Goal: Task Accomplishment & Management: Manage account settings

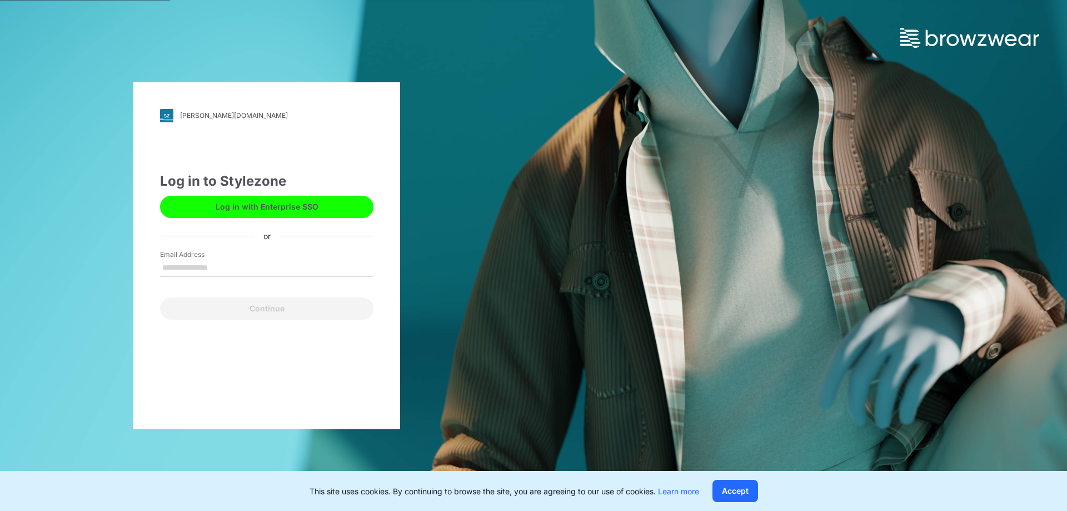
click at [214, 254] on label "Email Address" at bounding box center [199, 254] width 78 height 10
click at [214, 259] on input "Email Address" at bounding box center [266, 267] width 213 height 17
click at [214, 264] on input "Email Address" at bounding box center [266, 267] width 213 height 17
click at [424, 49] on div "komar.stylezone.com Loading... Log in to Stylezone Log in with Enterprise SSO o…" at bounding box center [266, 255] width 533 height 511
click at [217, 268] on input "Email Address" at bounding box center [266, 267] width 213 height 17
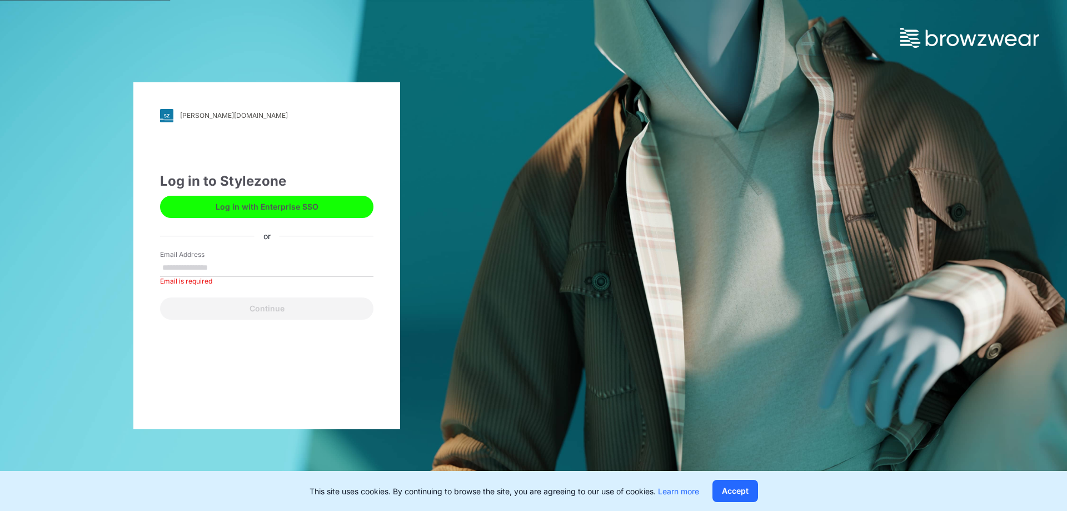
click at [178, 262] on input "Email Address" at bounding box center [266, 267] width 213 height 17
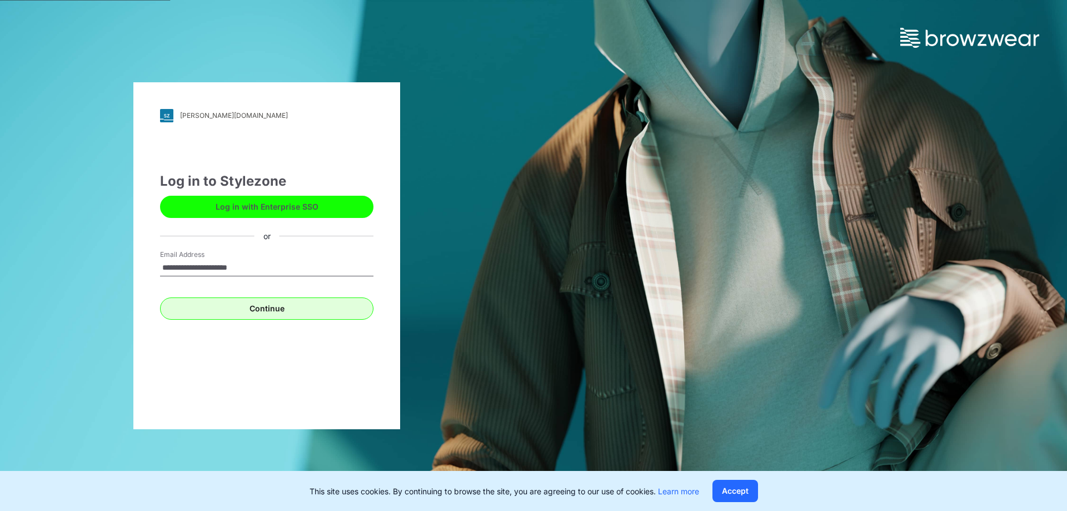
type input "**********"
click at [264, 307] on button "Continue" at bounding box center [266, 308] width 213 height 22
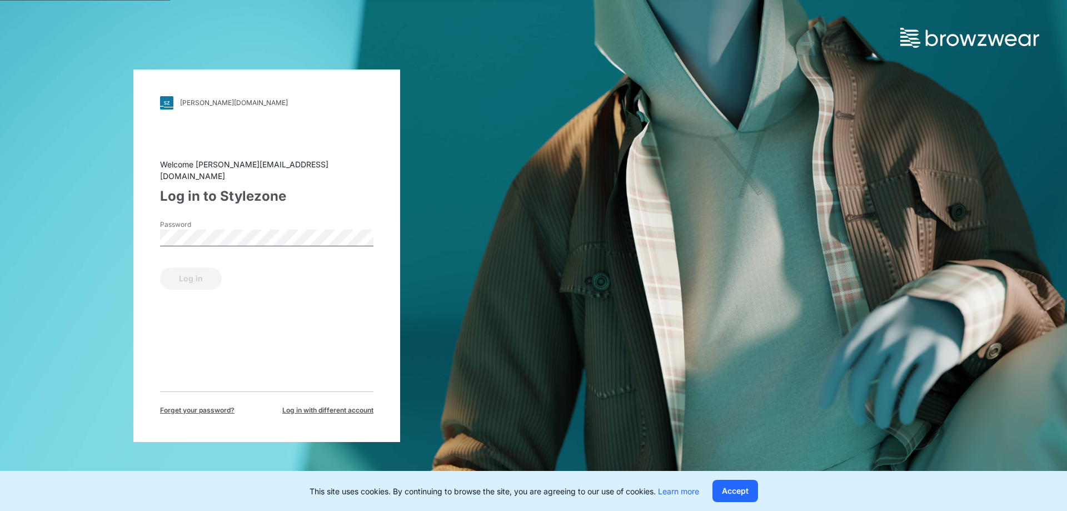
click at [197, 405] on span "Forget your password?" at bounding box center [197, 410] width 74 height 10
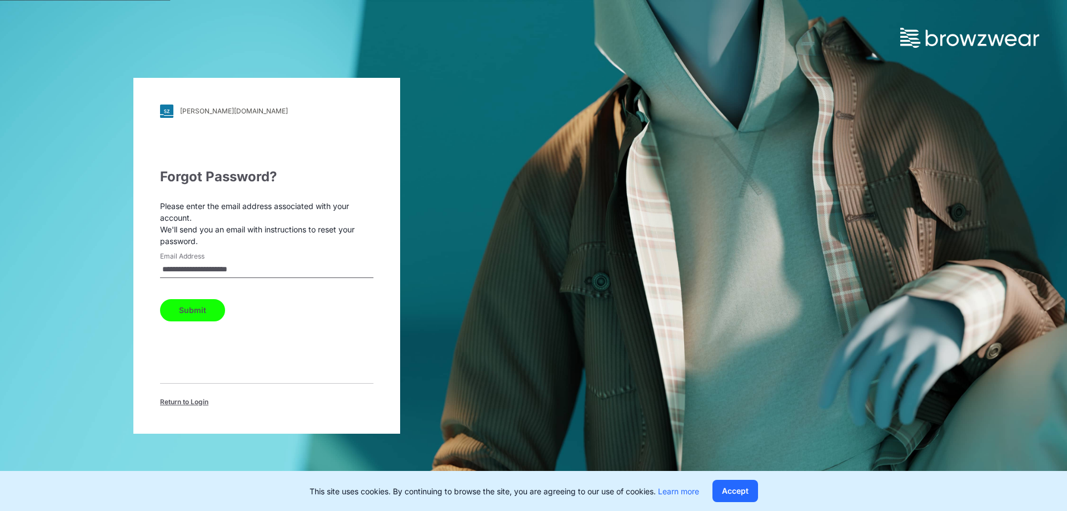
click at [188, 314] on button "Submit" at bounding box center [192, 310] width 65 height 22
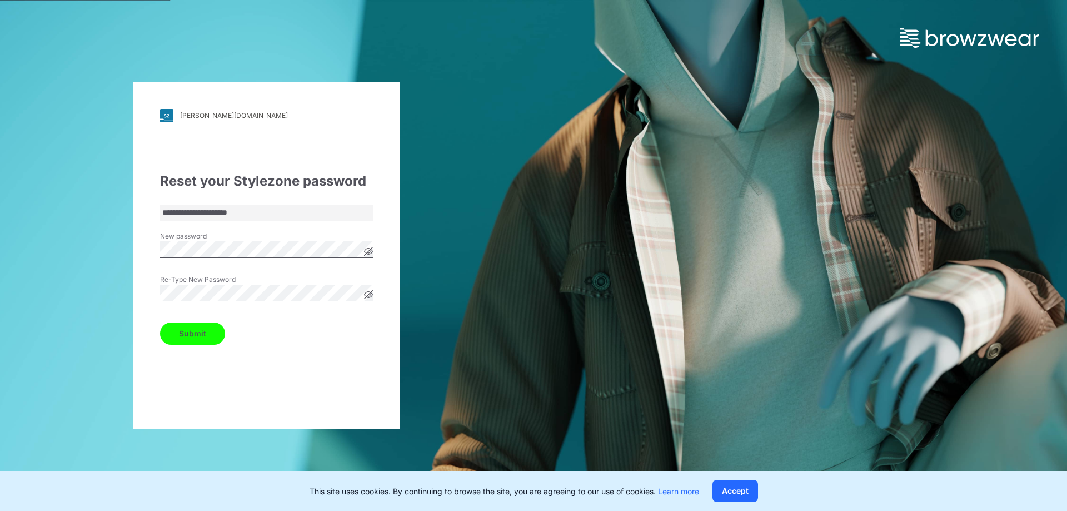
click at [180, 333] on button "Submit" at bounding box center [192, 333] width 65 height 22
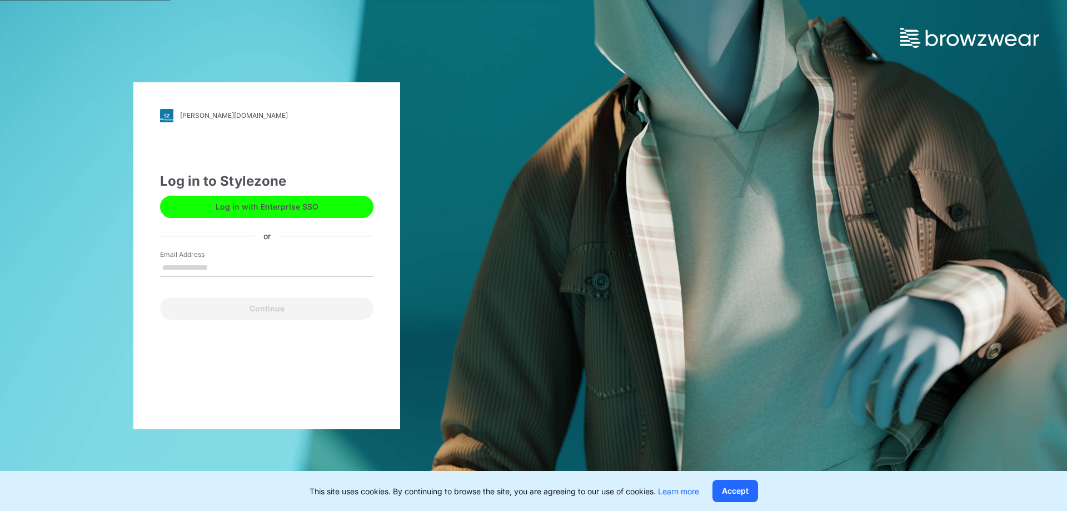
click at [252, 263] on input "Email Address" at bounding box center [266, 267] width 213 height 17
type input "**********"
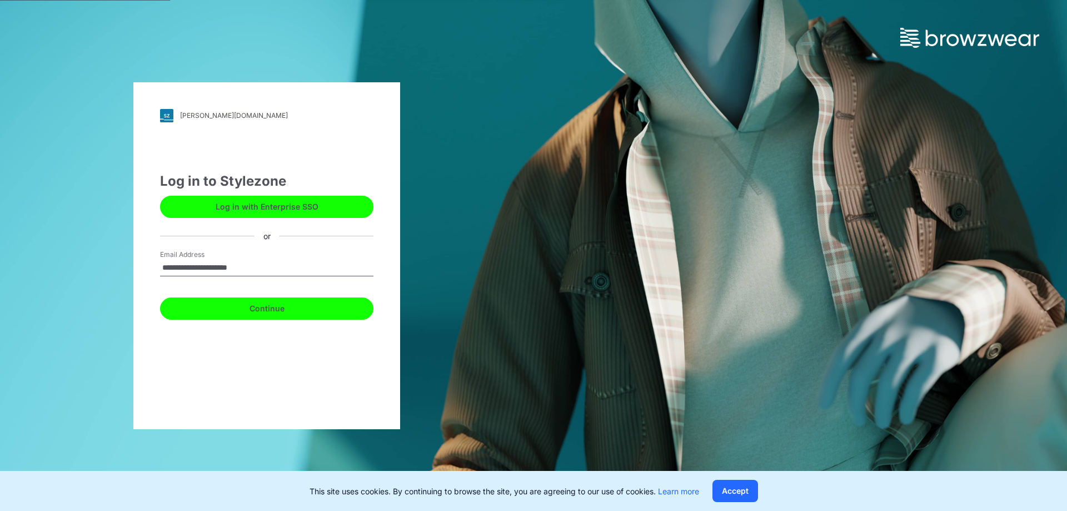
click at [264, 307] on button "Continue" at bounding box center [266, 308] width 213 height 22
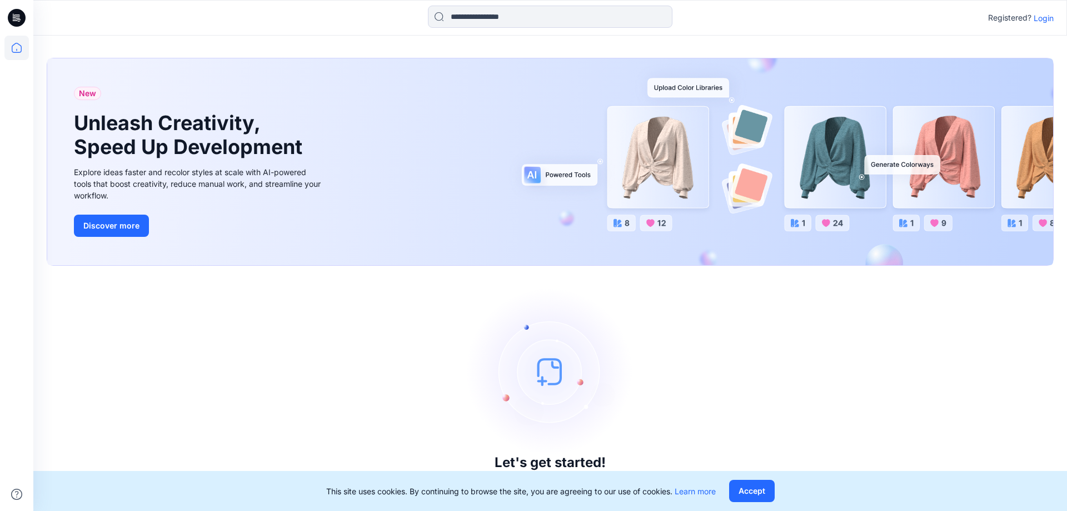
click at [1040, 17] on p "Login" at bounding box center [1043, 18] width 20 height 12
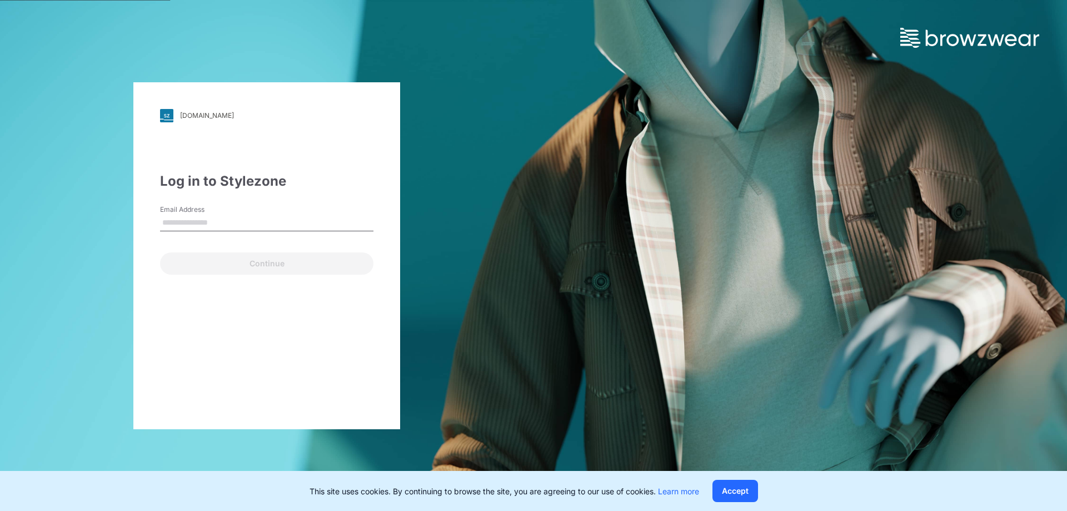
type input "**********"
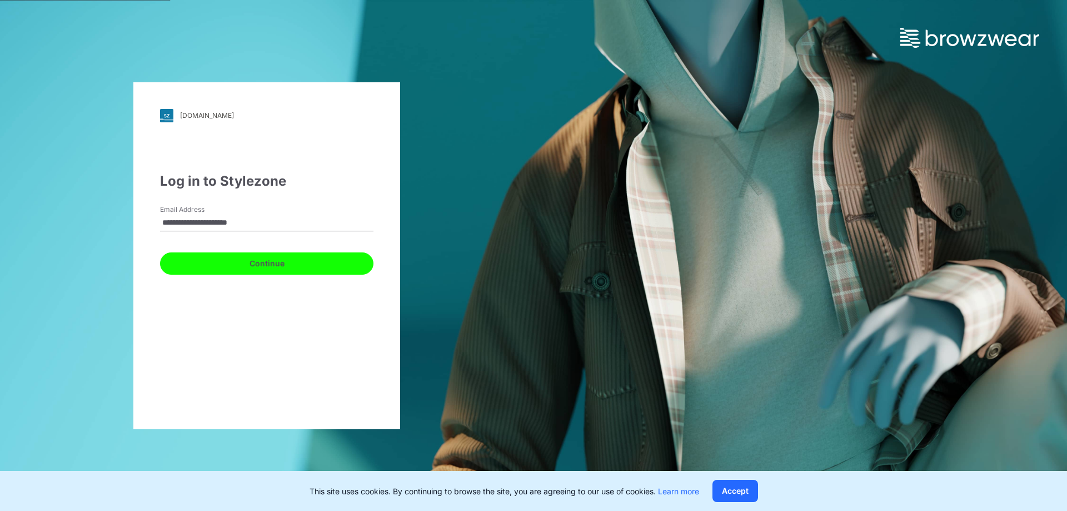
click at [263, 264] on button "Continue" at bounding box center [266, 263] width 213 height 22
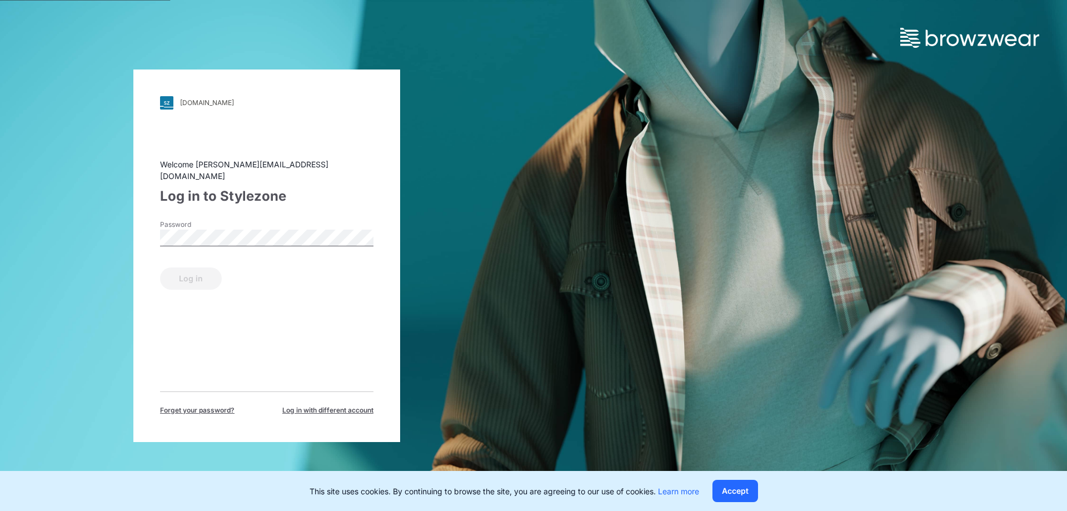
click at [205, 407] on span "Forget your password?" at bounding box center [197, 410] width 74 height 10
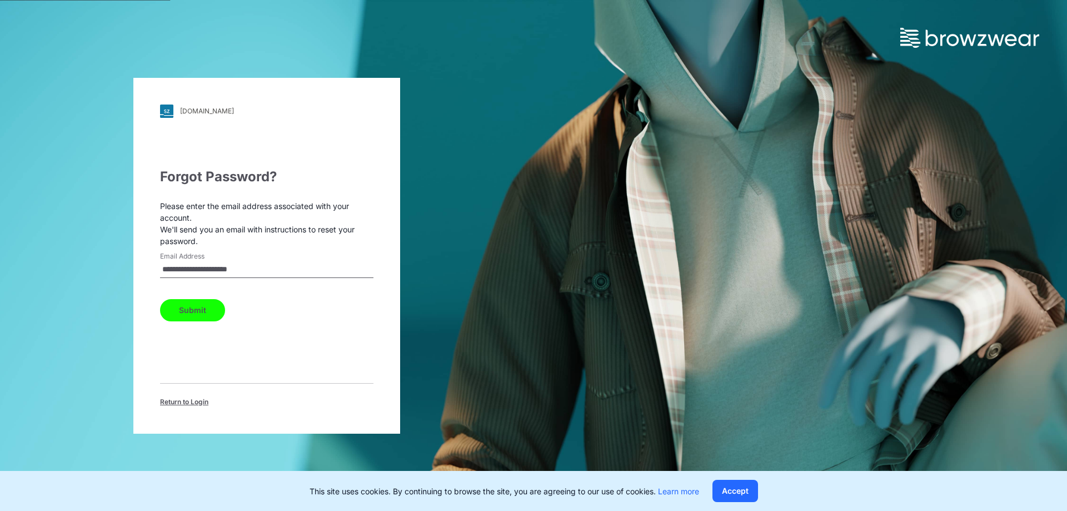
click at [193, 307] on button "Submit" at bounding box center [192, 310] width 65 height 22
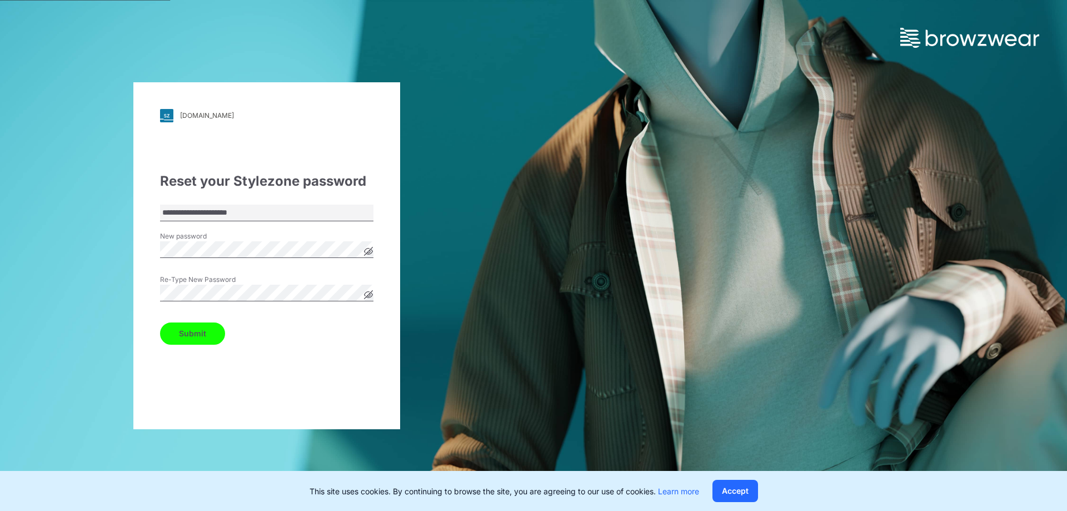
click at [160, 322] on button "Submit" at bounding box center [192, 333] width 65 height 22
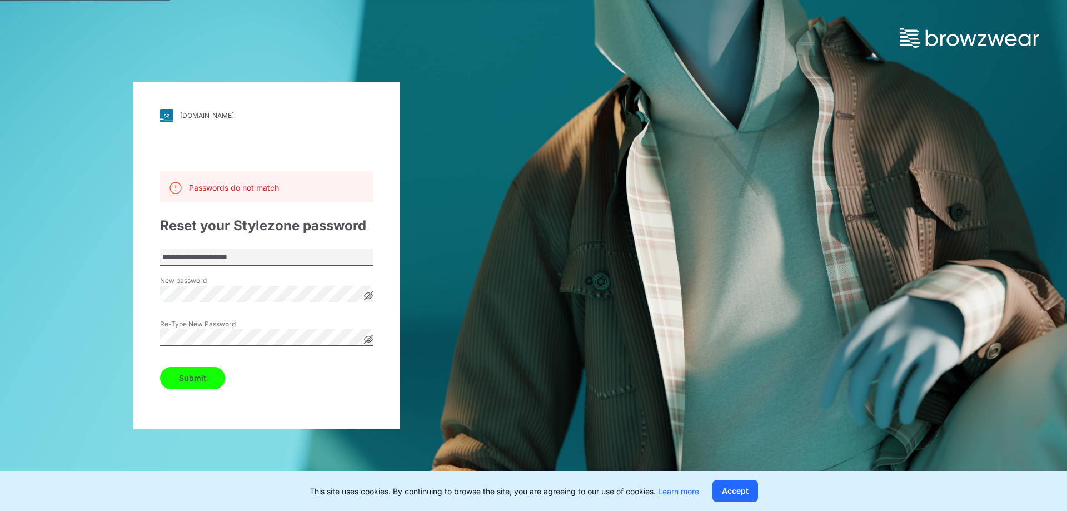
click at [190, 380] on button "Submit" at bounding box center [192, 378] width 65 height 22
click at [154, 294] on div "**********" at bounding box center [266, 255] width 267 height 347
click at [141, 340] on div "**********" at bounding box center [266, 255] width 267 height 347
click at [160, 367] on button "Submit" at bounding box center [192, 378] width 65 height 22
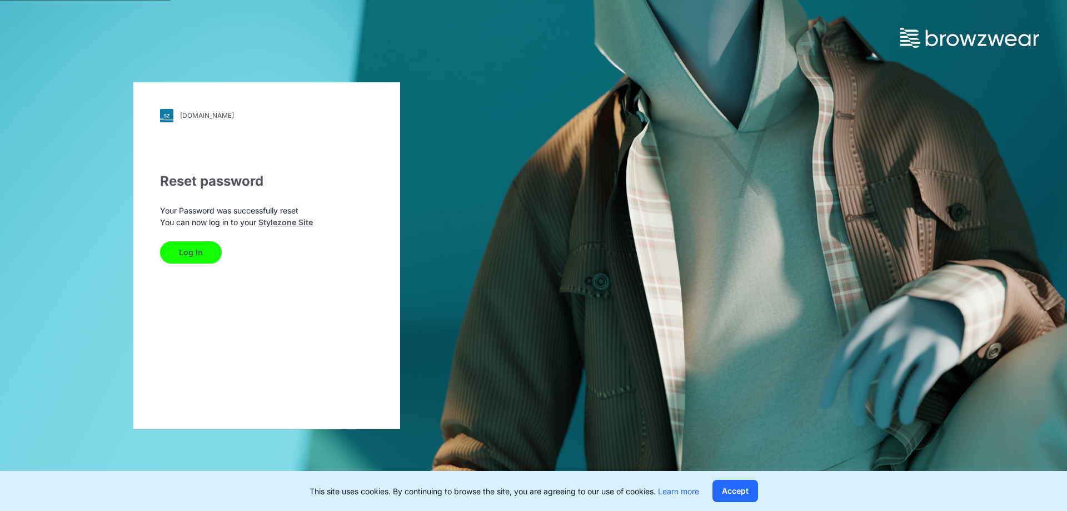
click at [188, 254] on button "Log In" at bounding box center [191, 252] width 62 height 22
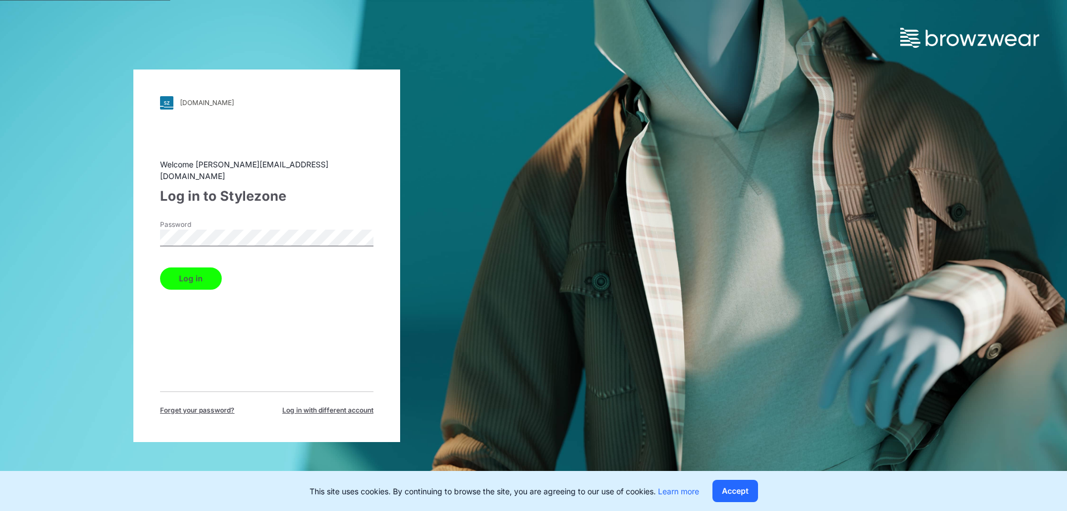
click at [160, 267] on button "Log in" at bounding box center [191, 278] width 62 height 22
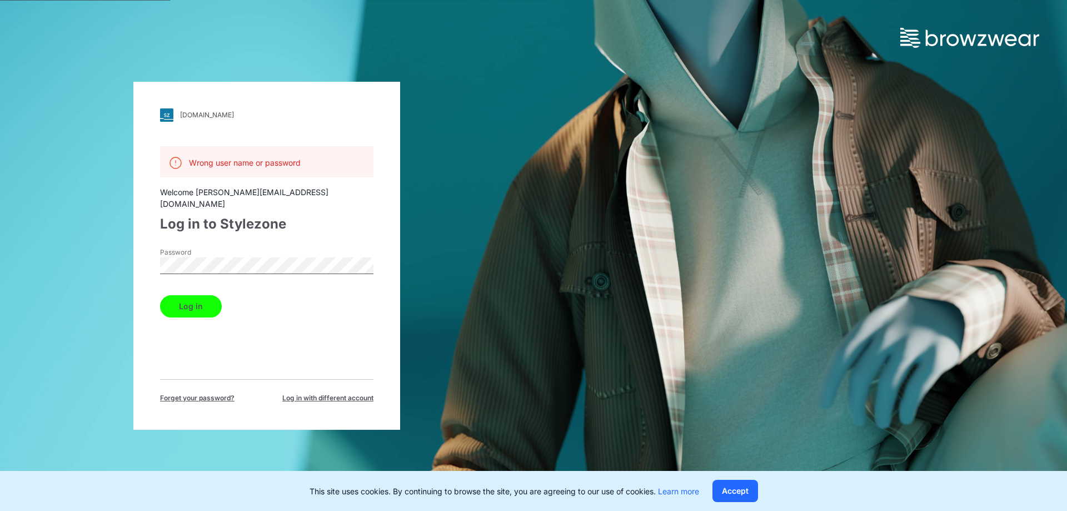
click at [325, 358] on div "Wrong user name or password Welcome [EMAIL_ADDRESS][DOMAIN_NAME] Log in to Styl…" at bounding box center [266, 274] width 213 height 257
click at [121, 244] on div "[DOMAIN_NAME] Loading... Wrong user name or password Welcome [EMAIL_ADDRESS][DO…" at bounding box center [266, 255] width 533 height 511
click at [183, 298] on button "Log in" at bounding box center [191, 306] width 62 height 22
